Goal: Transaction & Acquisition: Purchase product/service

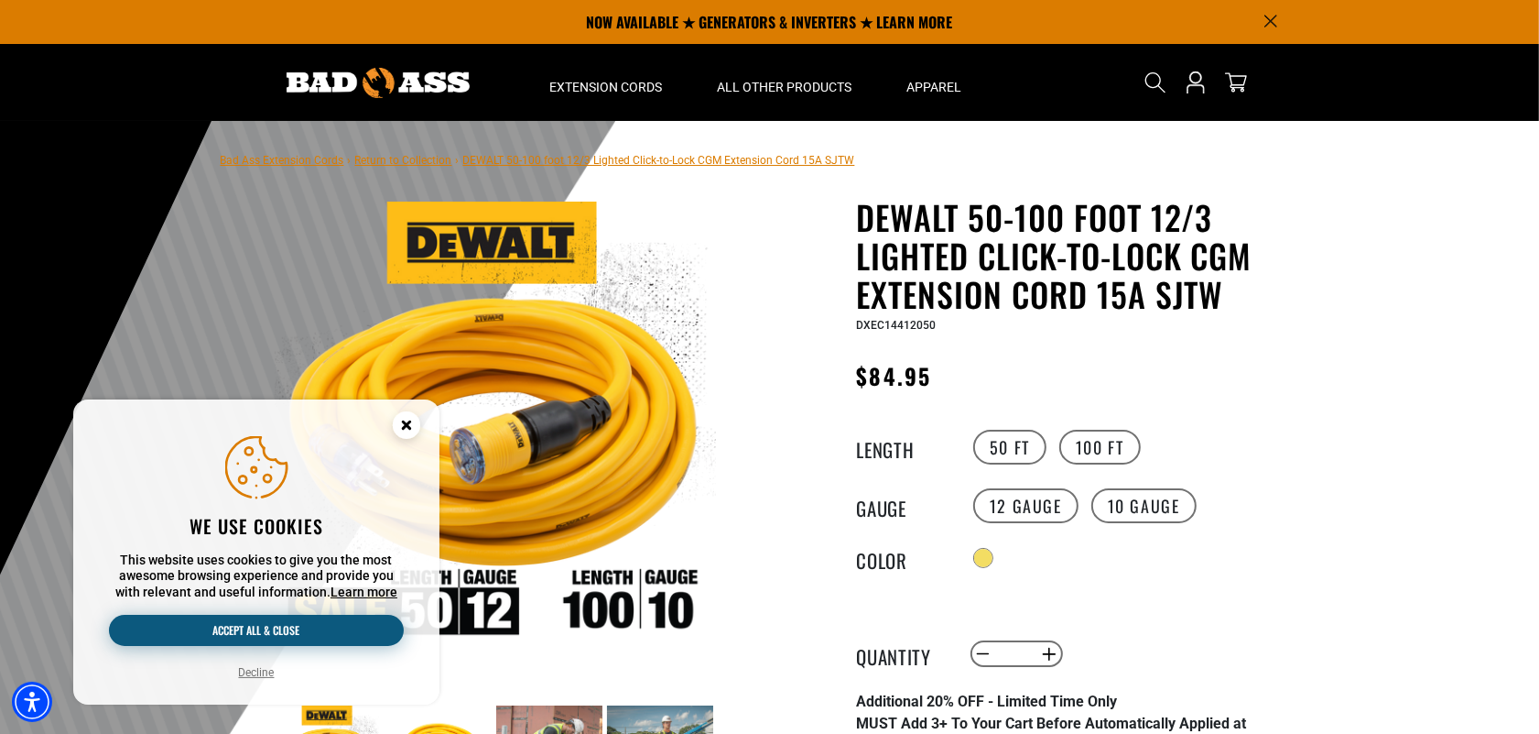
click at [320, 626] on button "Accept all & close" at bounding box center [256, 629] width 295 height 31
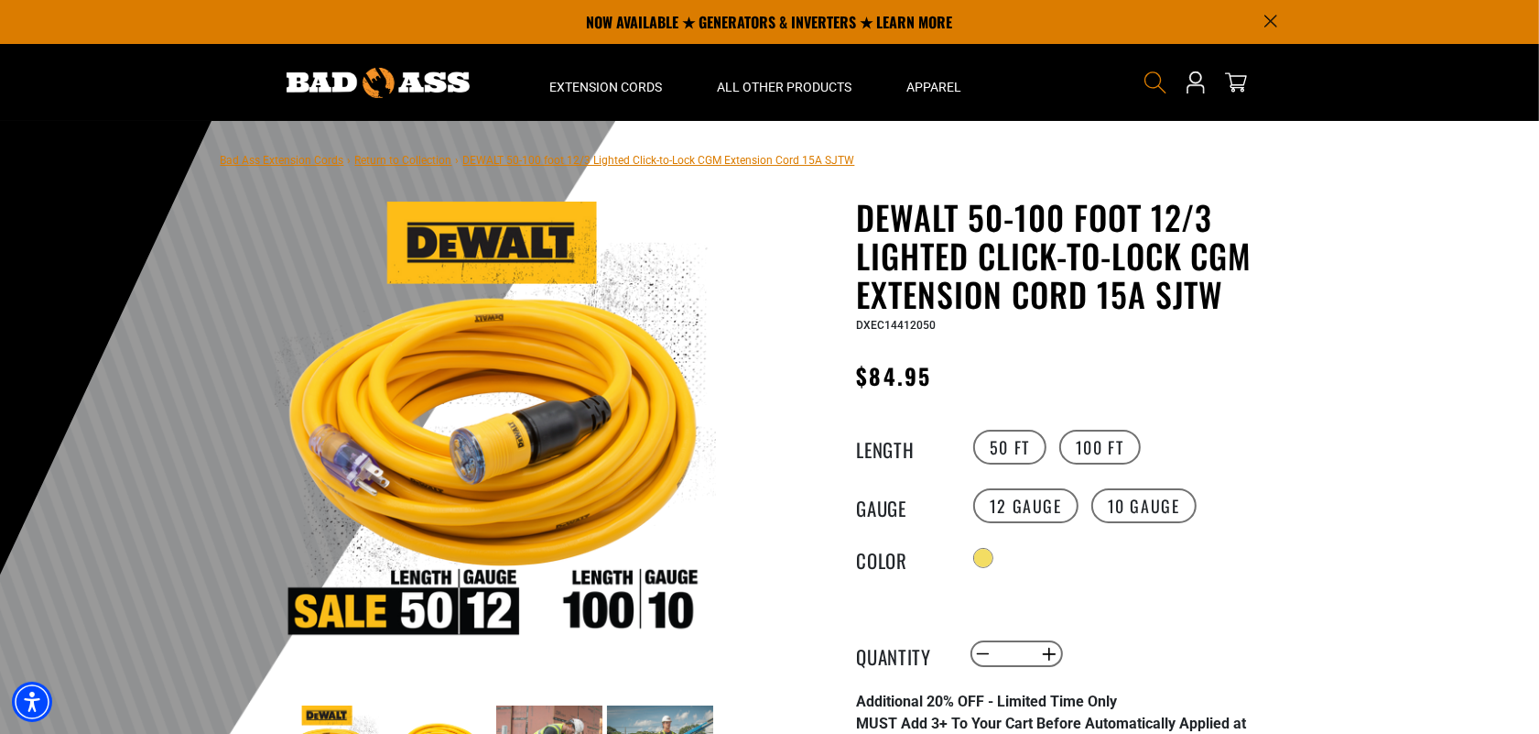
click at [1153, 79] on icon "Search" at bounding box center [1156, 83] width 24 height 24
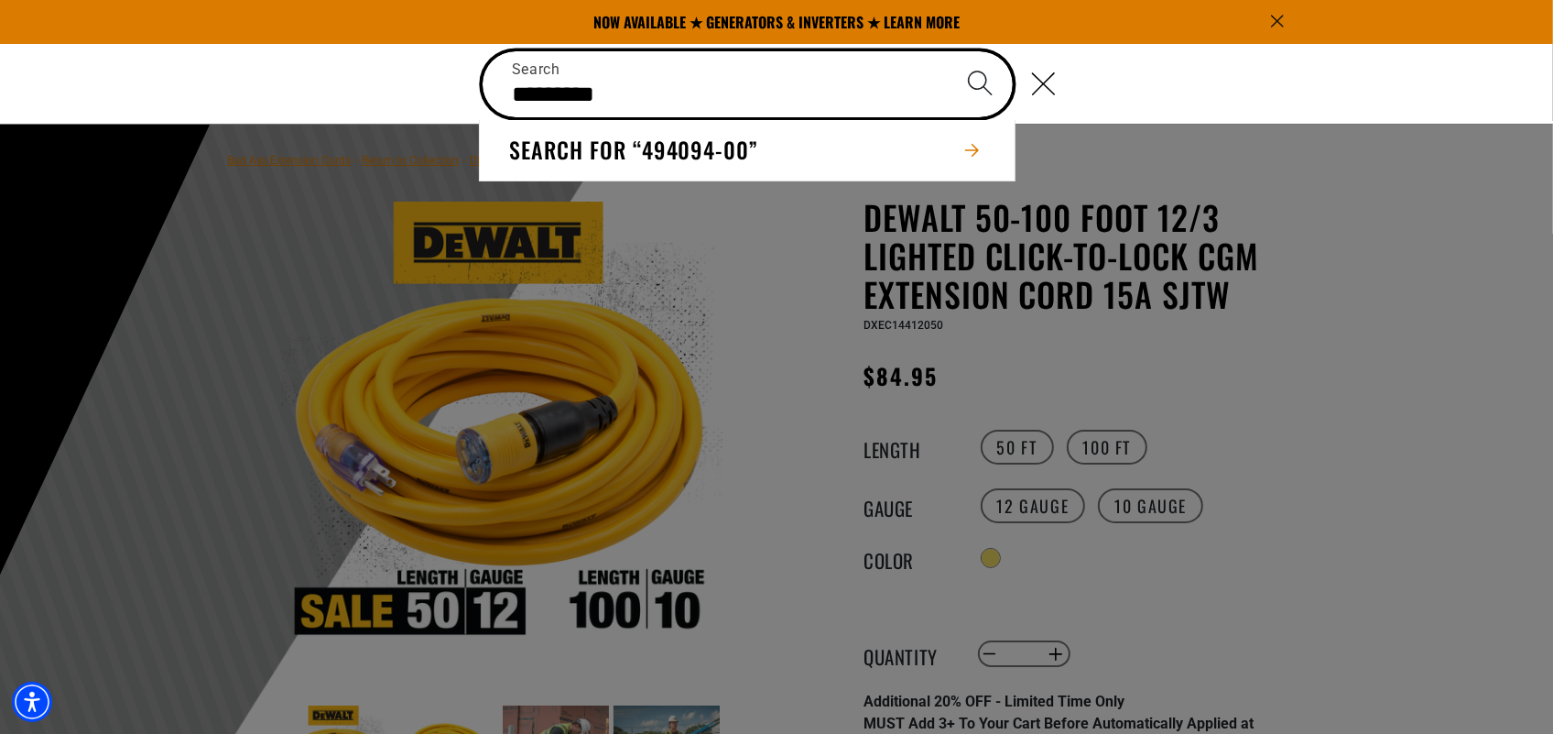
type input "*********"
click at [948, 51] on button "Search" at bounding box center [980, 83] width 64 height 64
